Goal: Check status: Check status

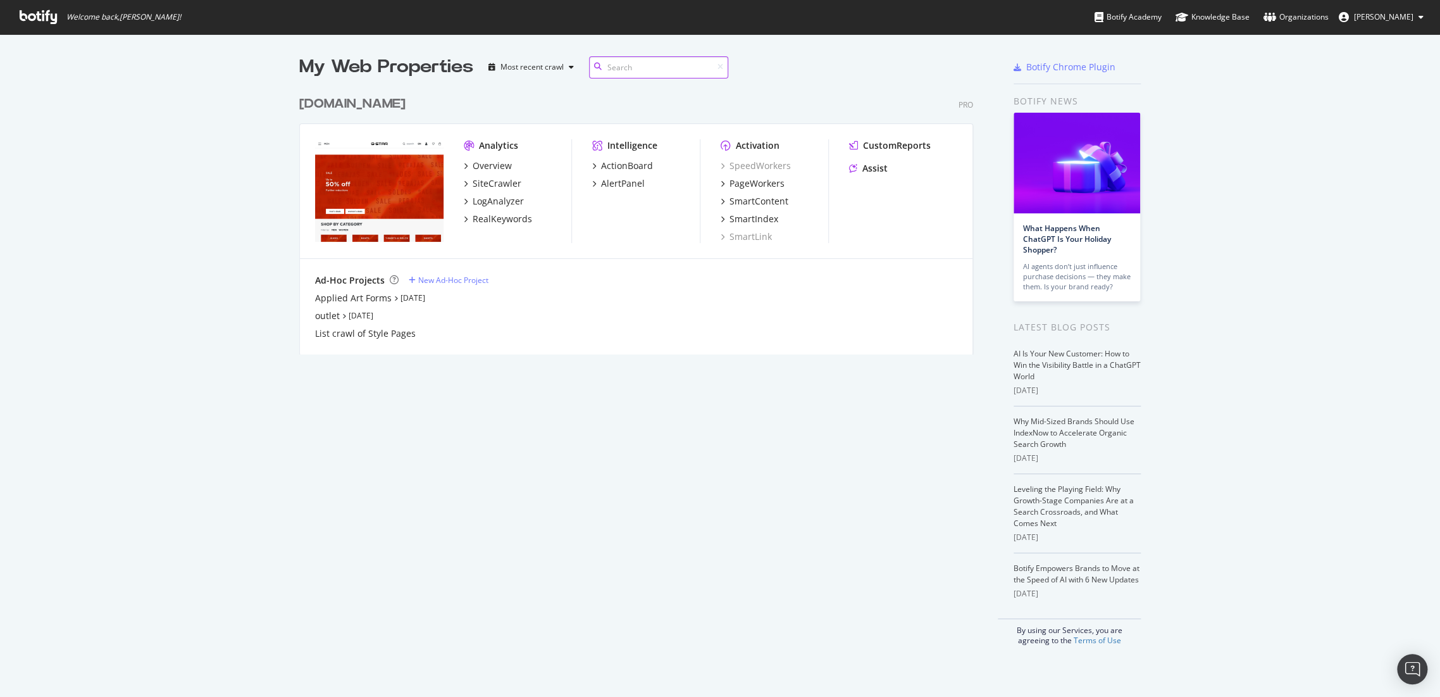
scroll to position [264, 673]
click at [370, 108] on div "[DOMAIN_NAME]" at bounding box center [352, 104] width 106 height 18
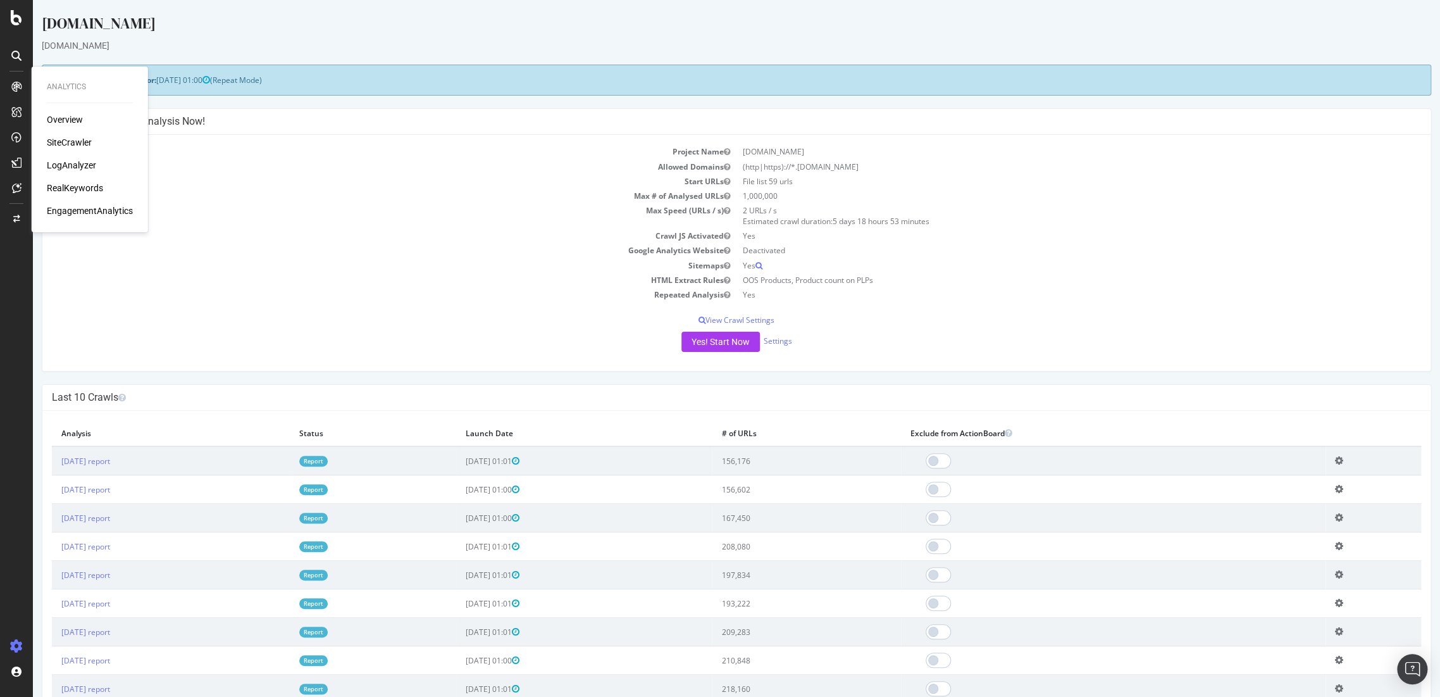
click at [56, 120] on div "Overview" at bounding box center [65, 119] width 36 height 13
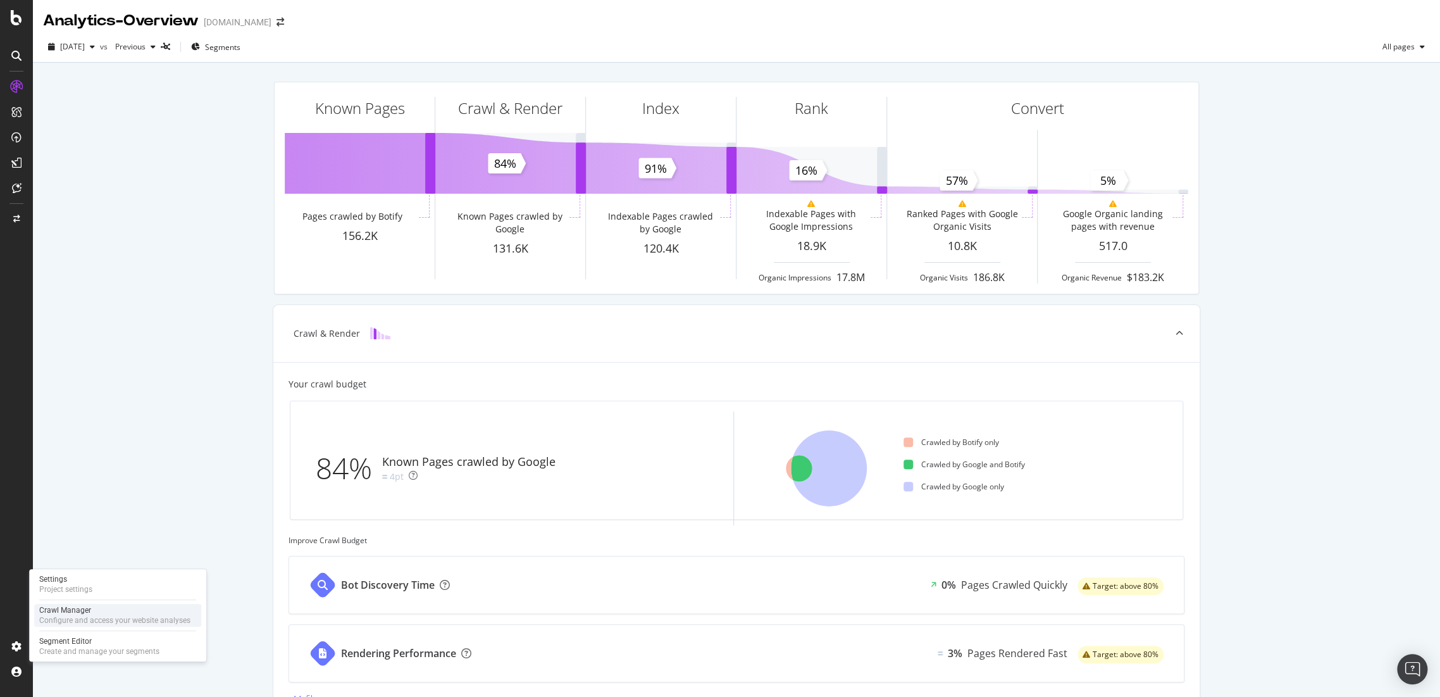
click at [67, 607] on div "Crawl Manager" at bounding box center [114, 610] width 151 height 10
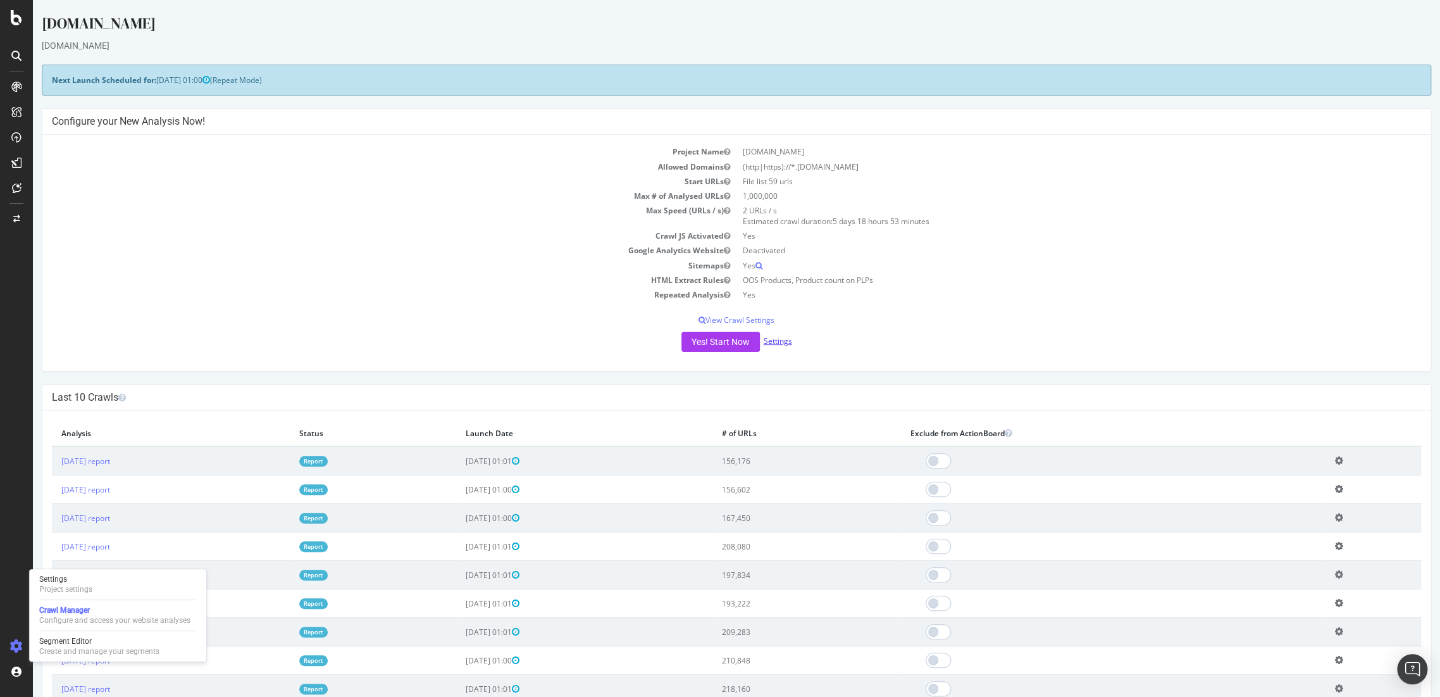
click at [774, 342] on link "Settings" at bounding box center [778, 340] width 28 height 11
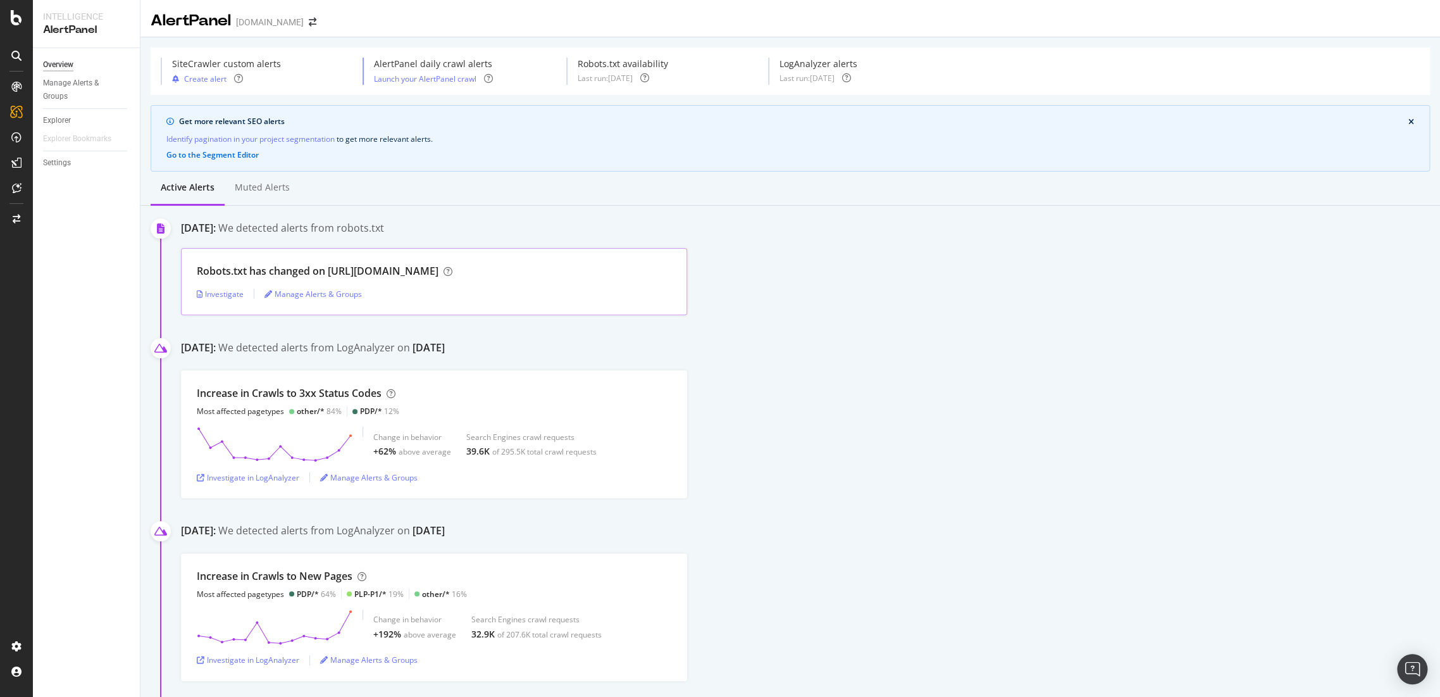
drag, startPoint x: 330, startPoint y: 270, endPoint x: 457, endPoint y: 268, distance: 126.6
click at [452, 268] on div "Robots.txt has changed on [URL][DOMAIN_NAME]" at bounding box center [325, 271] width 256 height 15
copy div "[URL][DOMAIN_NAME]"
click at [227, 293] on div "Investigate" at bounding box center [220, 294] width 47 height 11
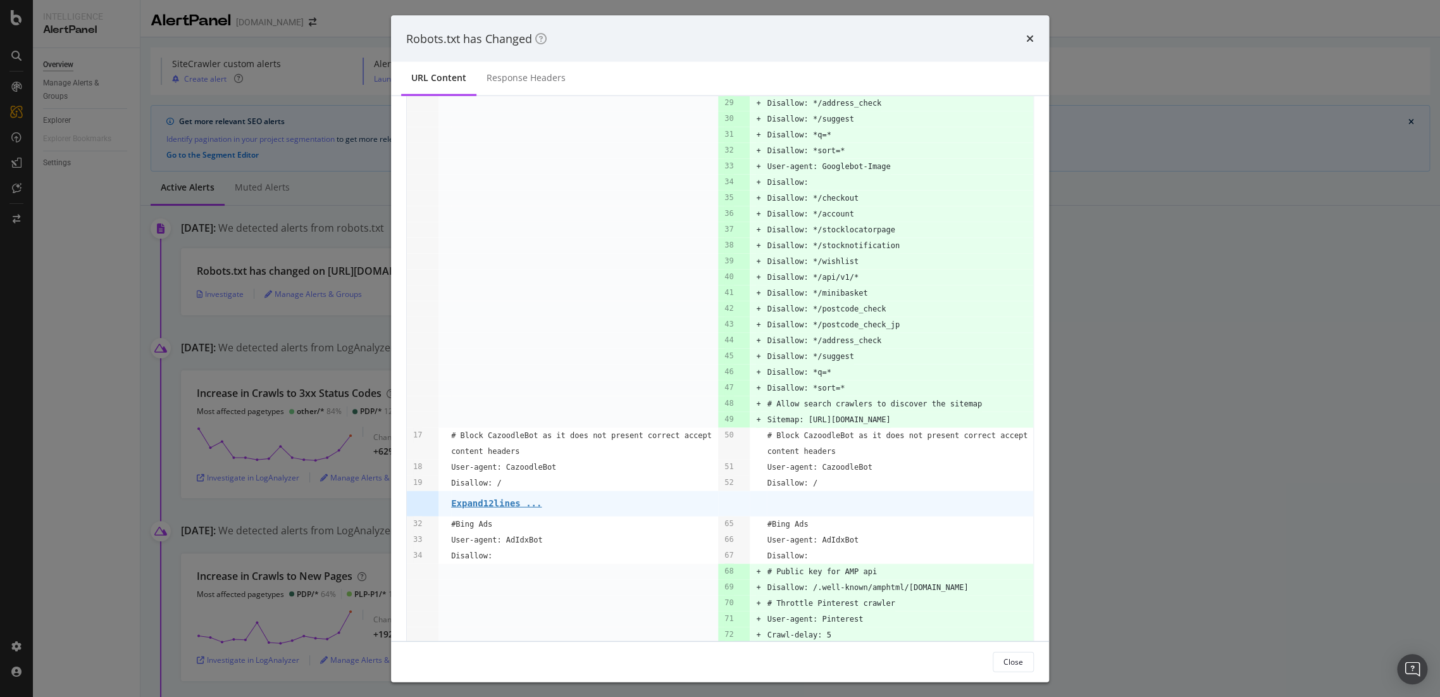
scroll to position [359, 0]
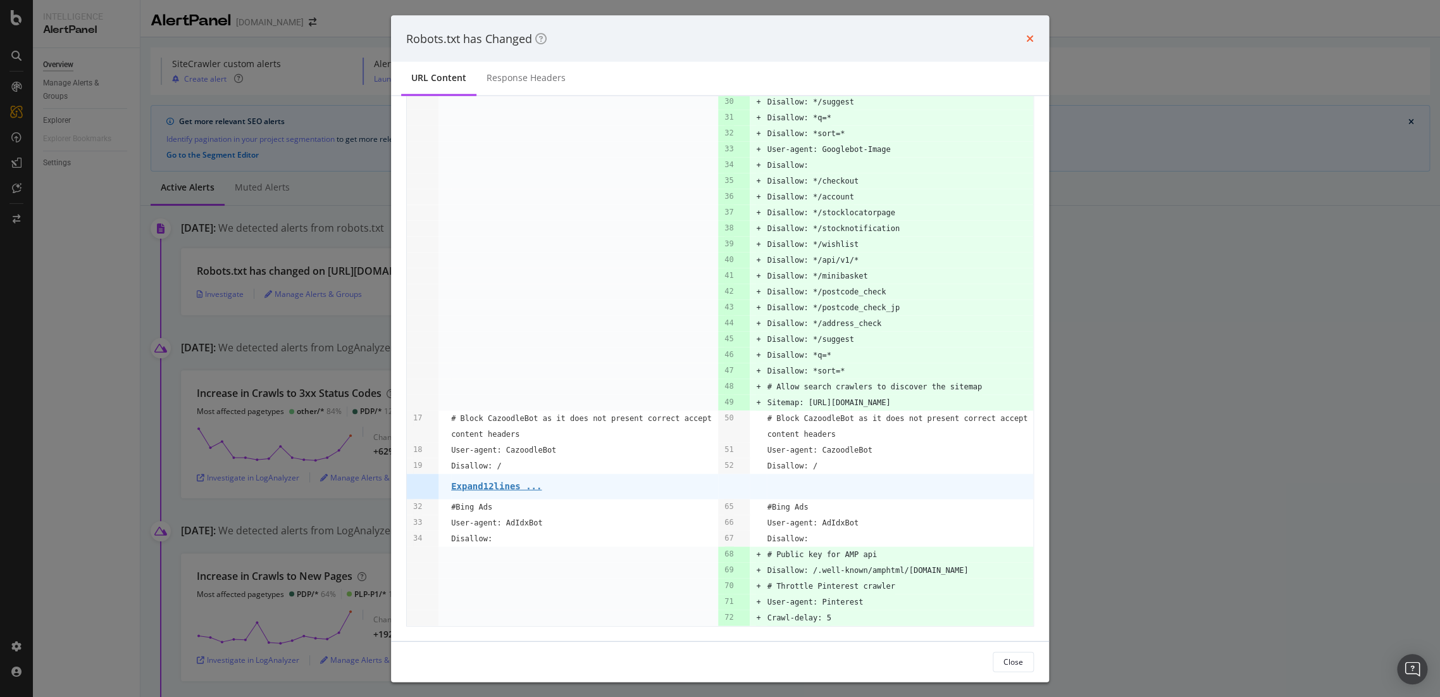
click at [1031, 37] on icon "times" at bounding box center [1030, 39] width 8 height 10
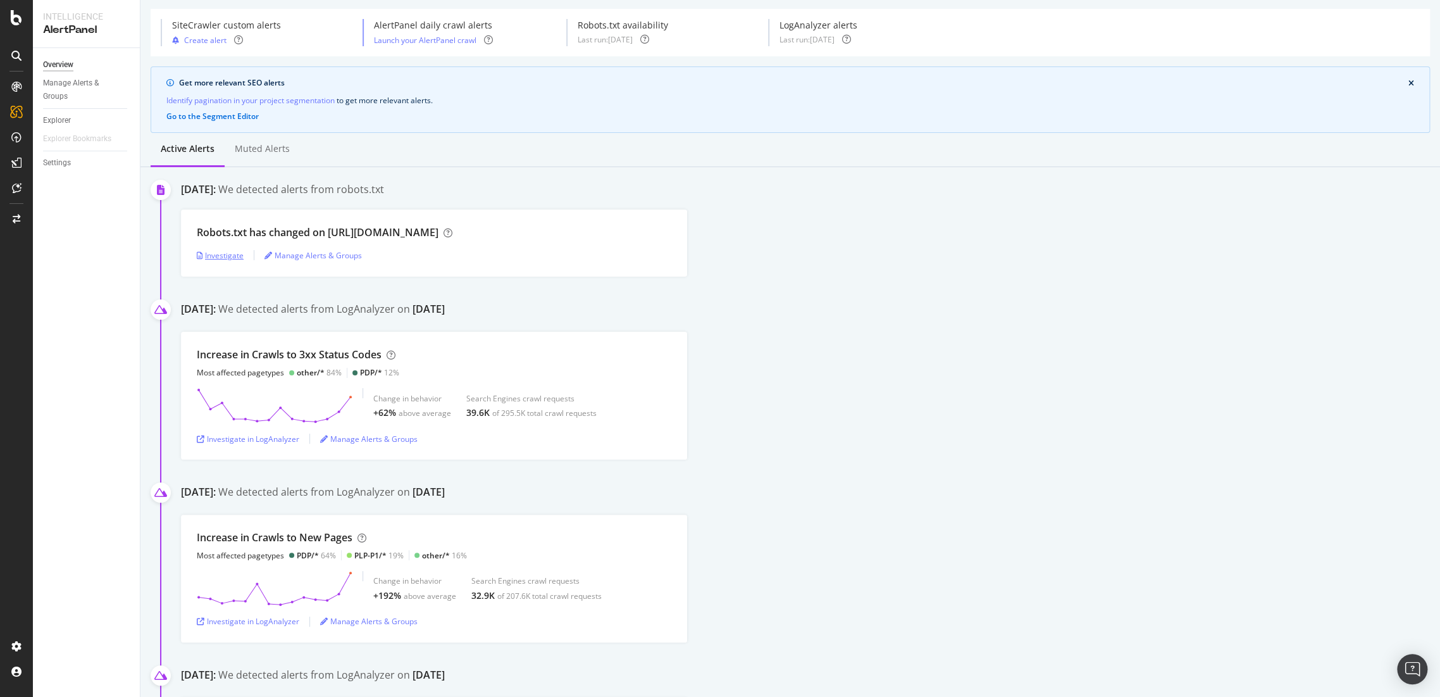
scroll to position [70, 0]
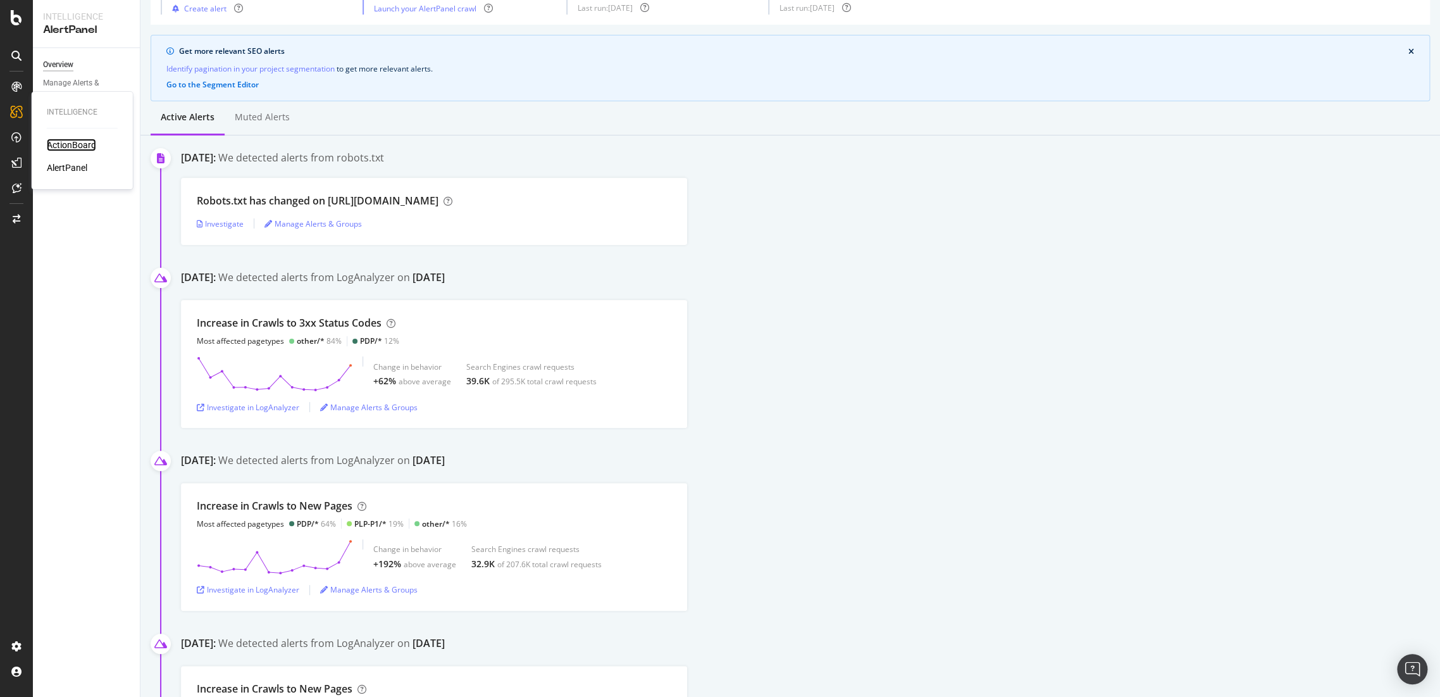
click at [67, 144] on div "ActionBoard" at bounding box center [71, 145] width 49 height 13
